Goal: Information Seeking & Learning: Learn about a topic

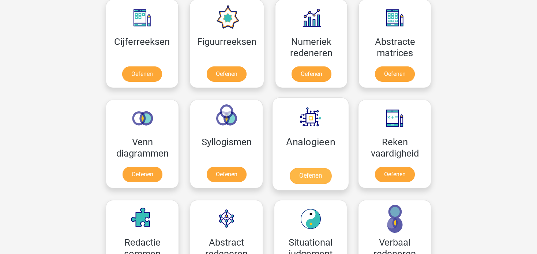
scroll to position [344, 0]
click at [308, 176] on link "Oefenen" at bounding box center [311, 176] width 42 height 16
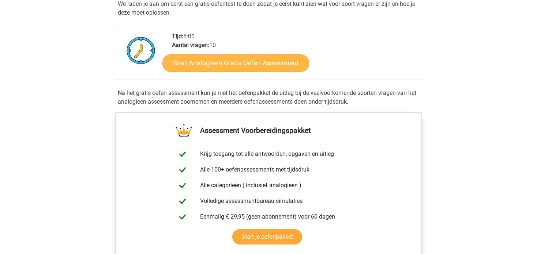
scroll to position [159, 0]
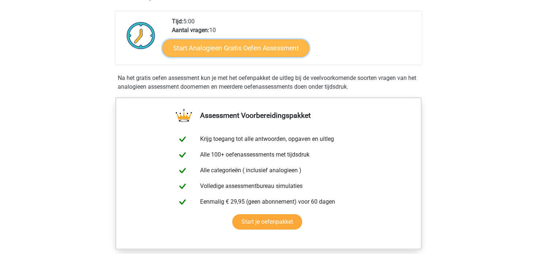
click at [234, 50] on link "Start Analogieen Gratis Oefen Assessment" at bounding box center [235, 48] width 147 height 18
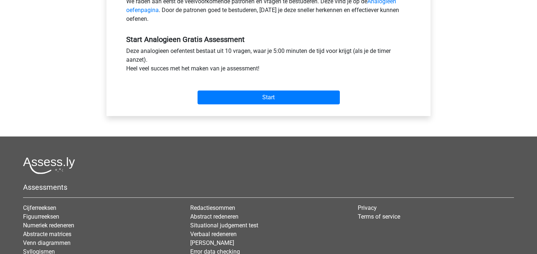
scroll to position [176, 0]
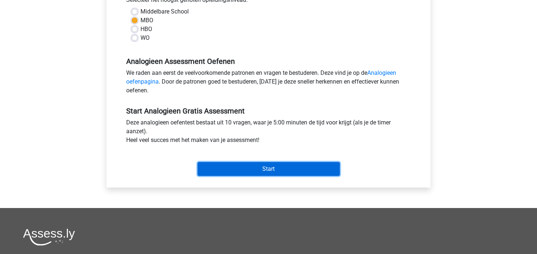
click at [276, 167] on input "Start" at bounding box center [268, 169] width 142 height 14
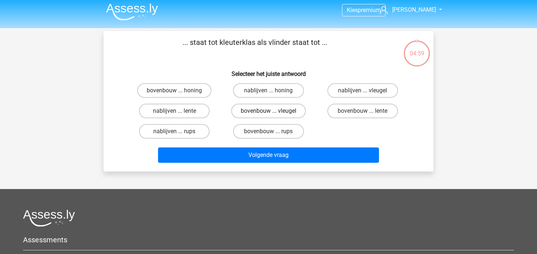
scroll to position [3, 0]
